Goal: Information Seeking & Learning: Learn about a topic

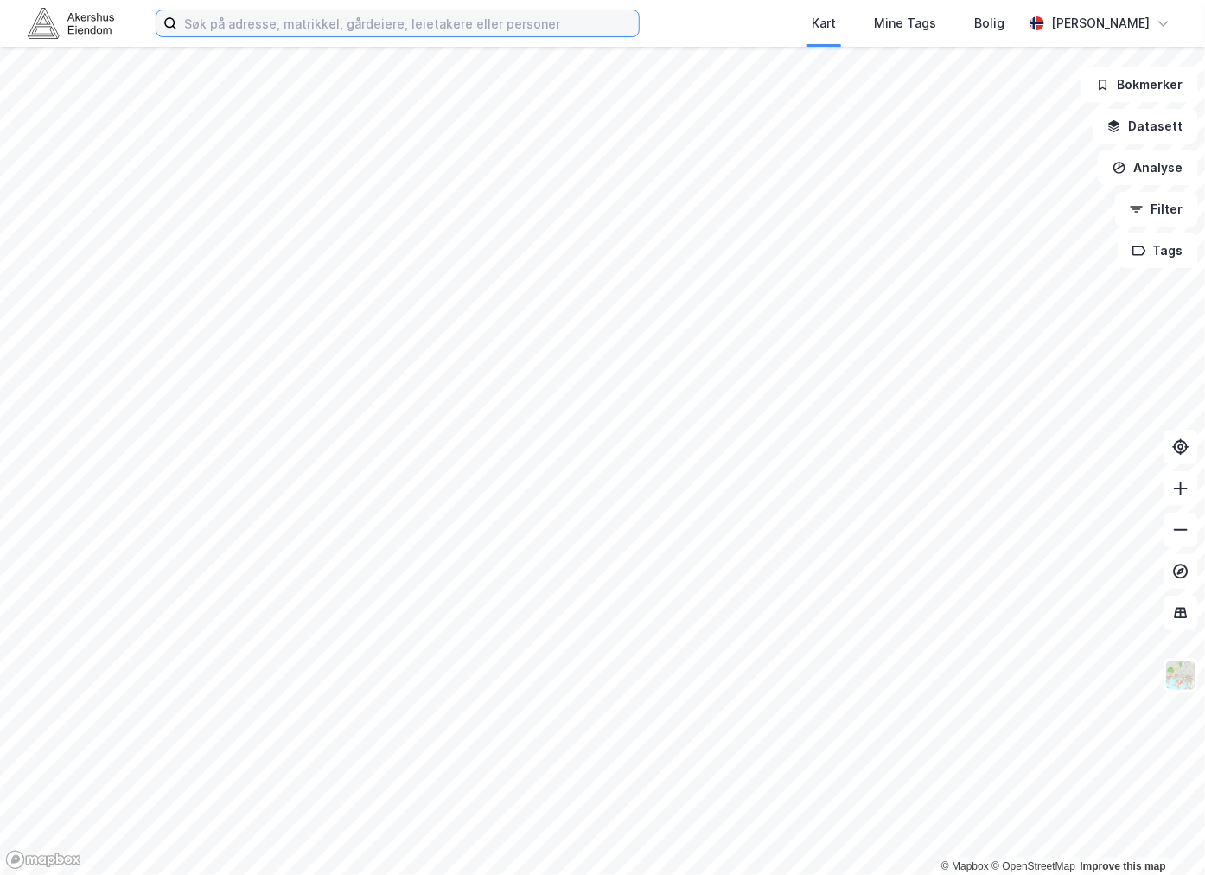
click at [306, 31] on input at bounding box center [408, 23] width 462 height 26
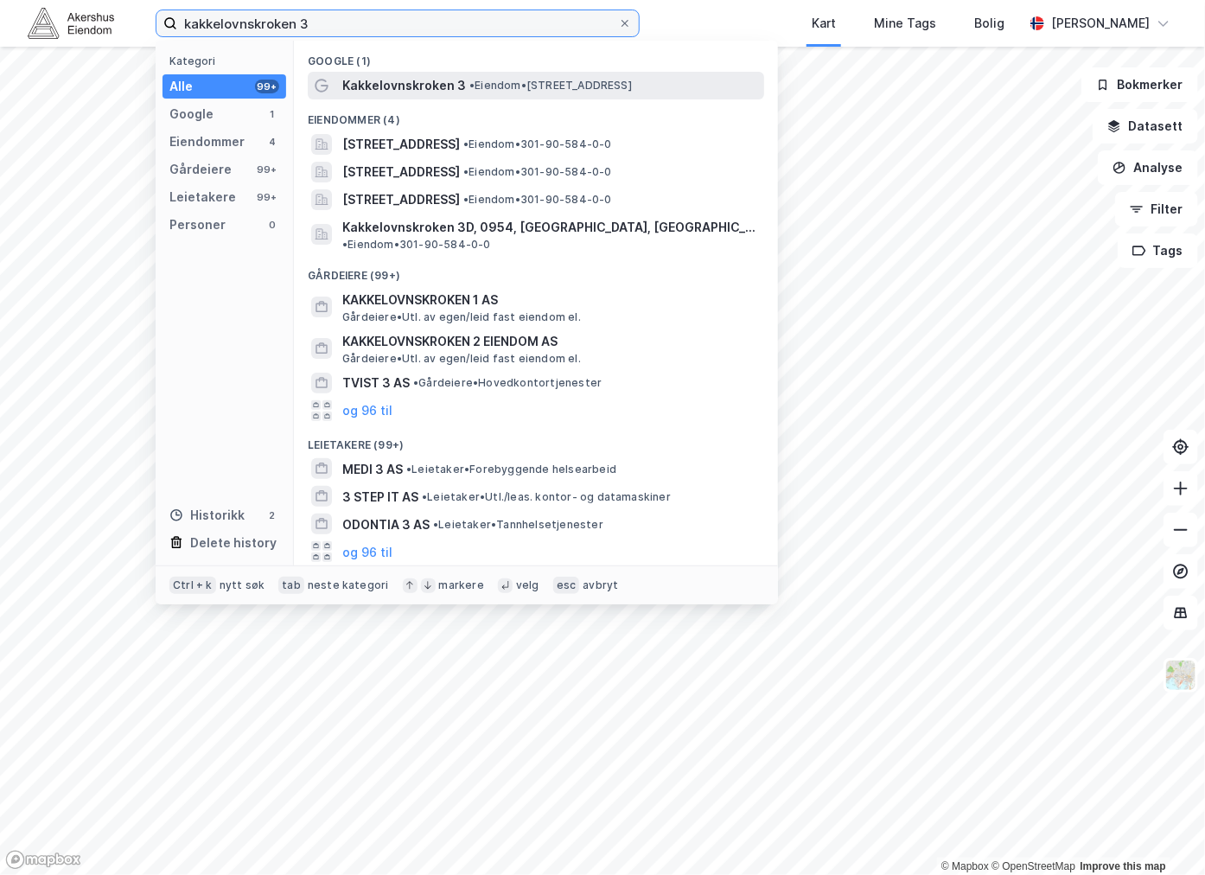
type input "kakkelovnskroken 3"
click at [455, 87] on span "Kakkelovnskroken 3" at bounding box center [404, 85] width 124 height 21
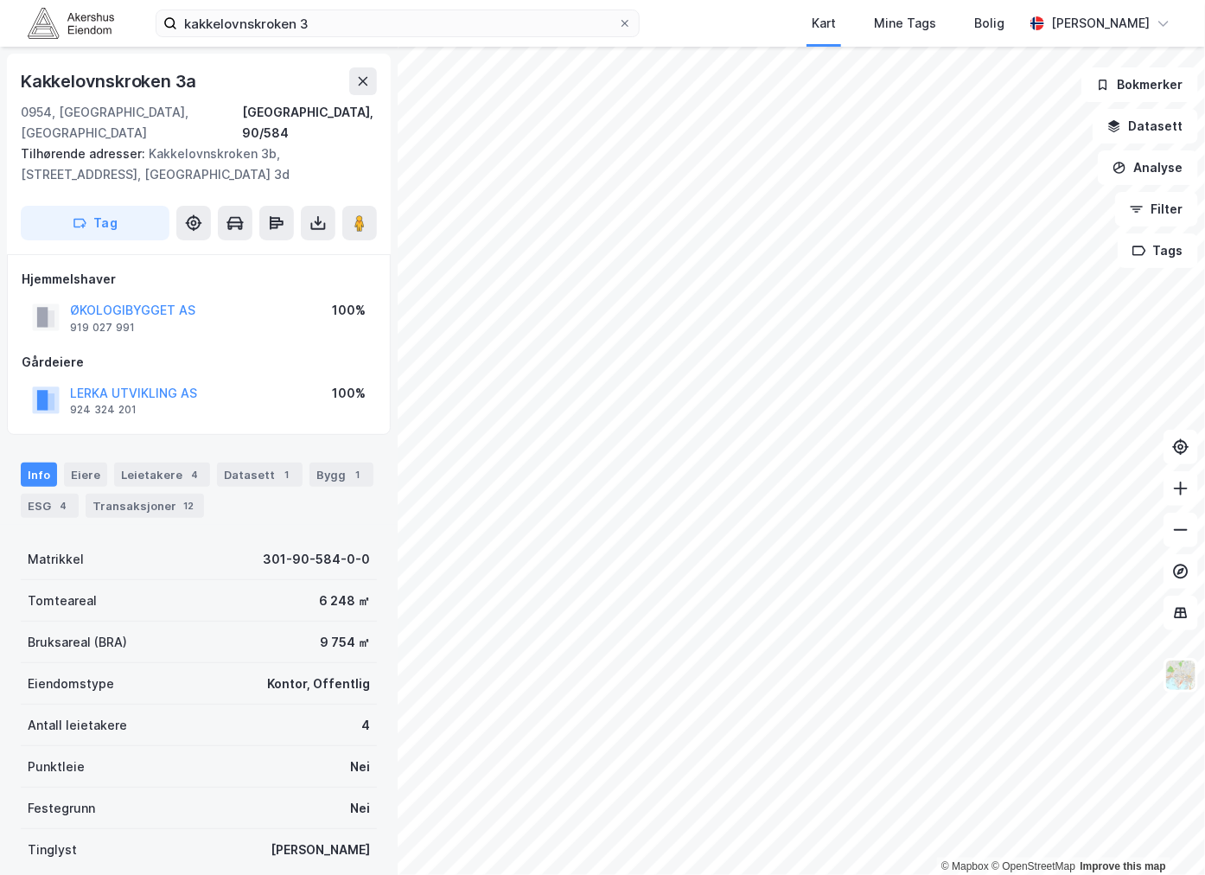
click at [147, 80] on div "Kakkelovnskroken 3a" at bounding box center [110, 81] width 179 height 28
copy div "Kakkelovnskroken 3a"
click at [246, 352] on div "Gårdeiere" at bounding box center [199, 362] width 354 height 21
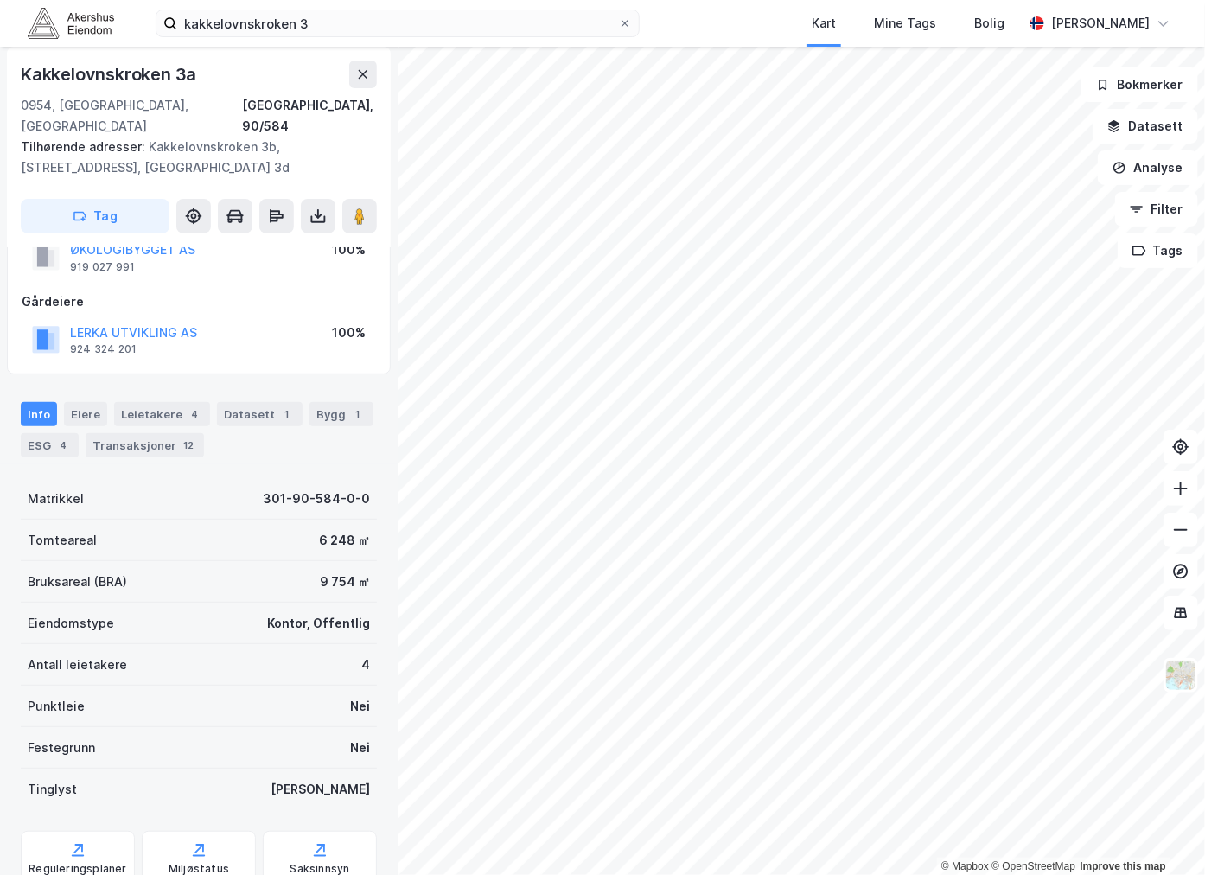
scroll to position [107, 0]
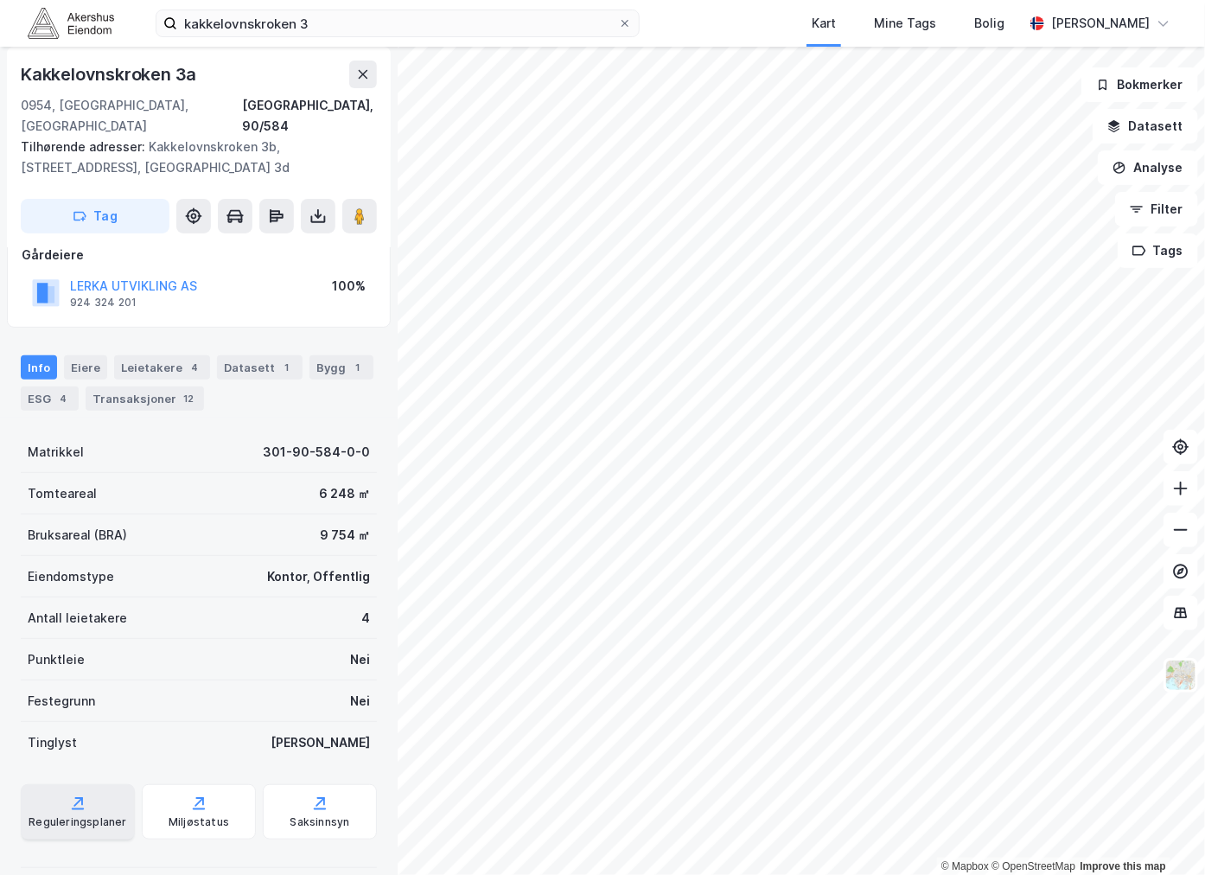
click at [102, 787] on div "Reguleringsplaner" at bounding box center [78, 811] width 114 height 55
click at [335, 355] on div "Bygg 1" at bounding box center [341, 367] width 64 height 24
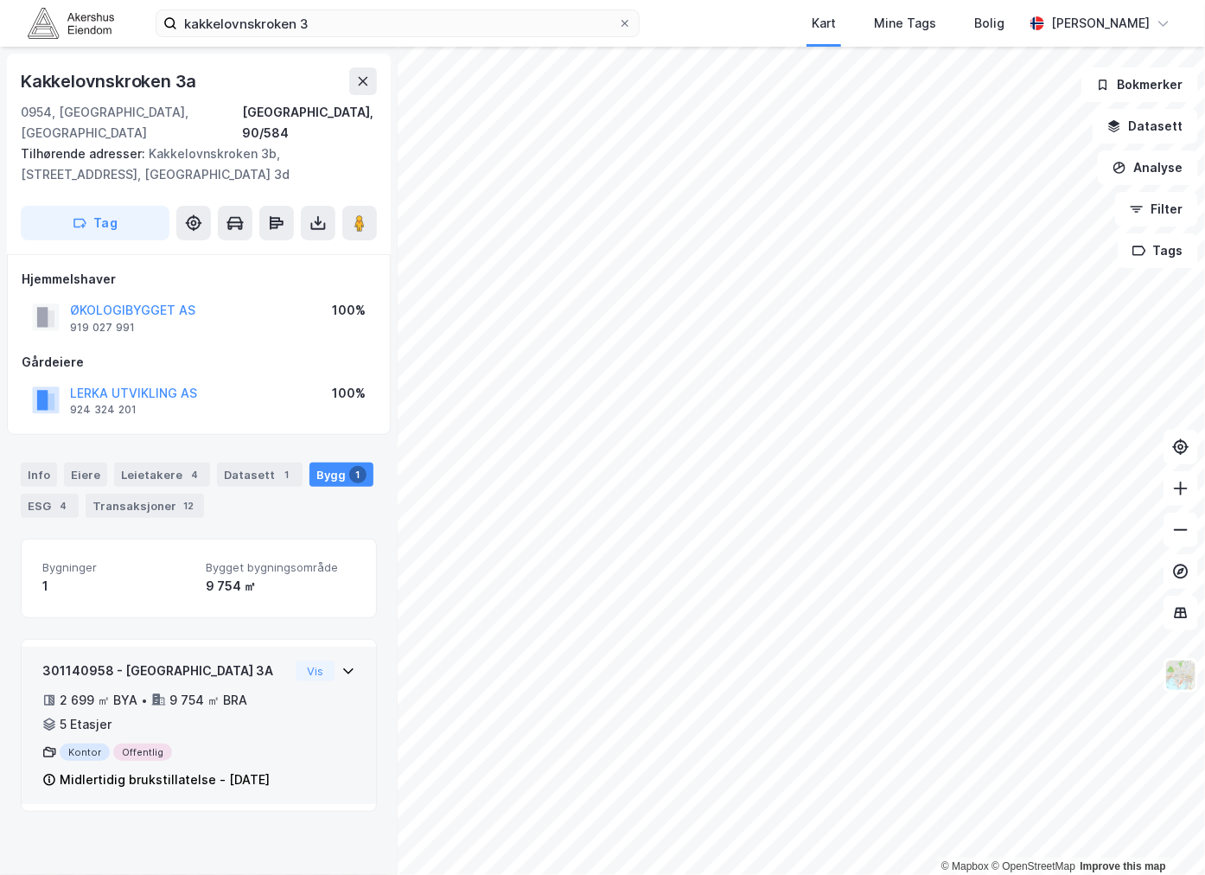
click at [169, 690] on div "9 754 ㎡ BRA" at bounding box center [208, 700] width 78 height 21
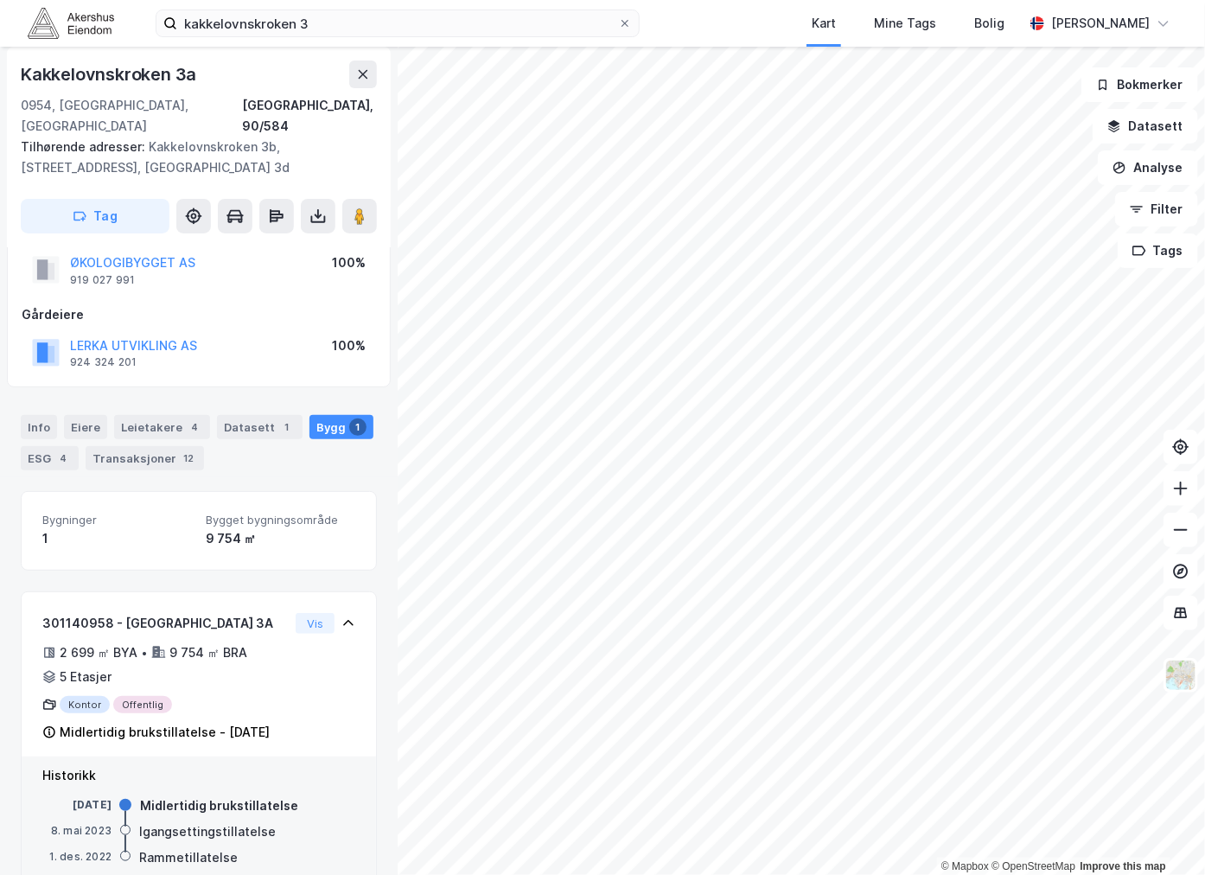
scroll to position [90, 0]
